Goal: Task Accomplishment & Management: Complete application form

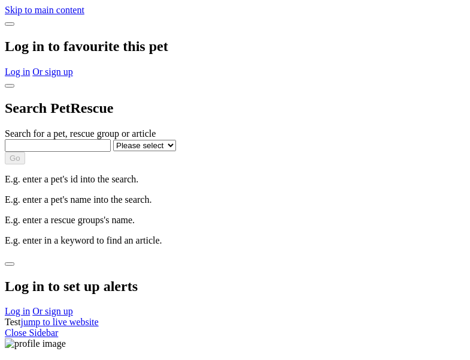
select select
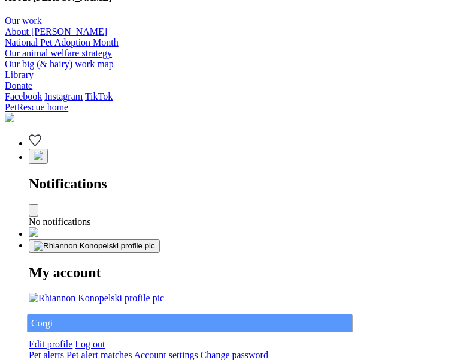
type input "Corgi"
select select "844268919"
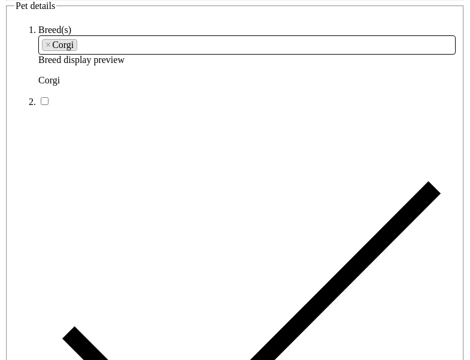
type input "Brentwood Central22, Western Australia, 5600"
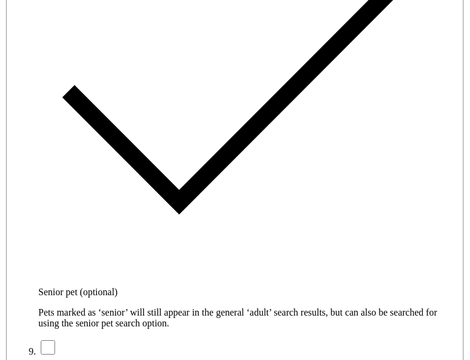
type input "14FEO934M45O193"
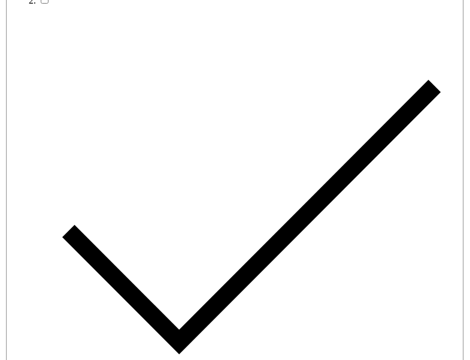
radio input "true"
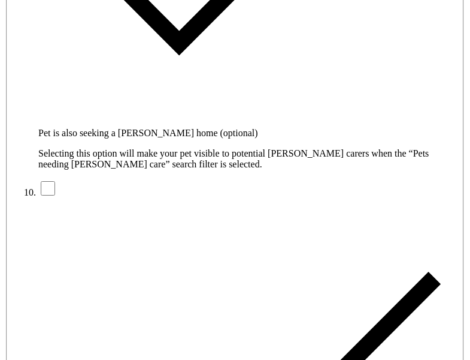
type input "Please wait..."
